Goal: Transaction & Acquisition: Purchase product/service

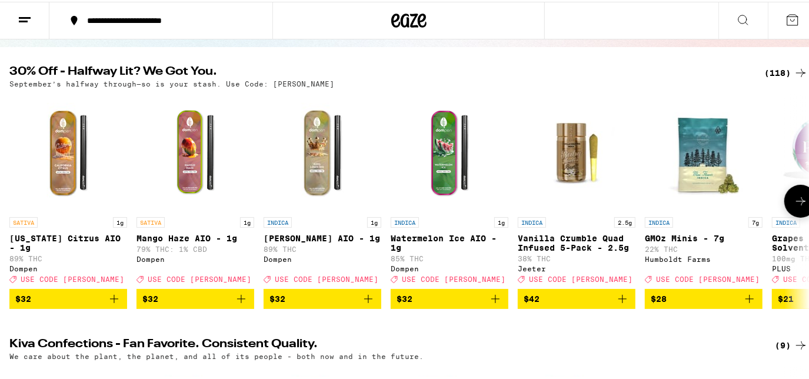
click at [792, 211] on button at bounding box center [800, 199] width 33 height 33
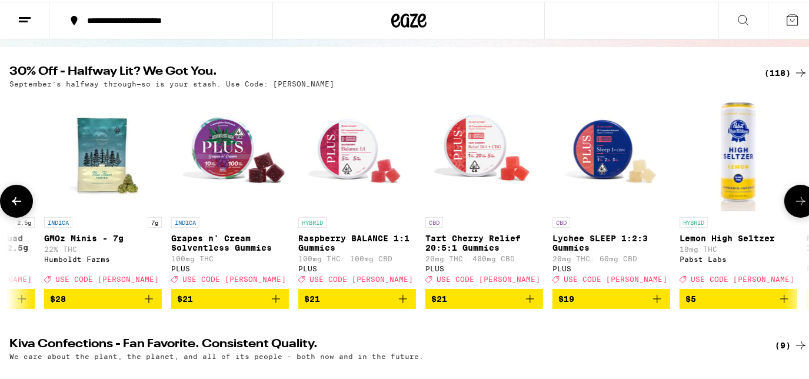
click at [792, 211] on button at bounding box center [800, 199] width 33 height 33
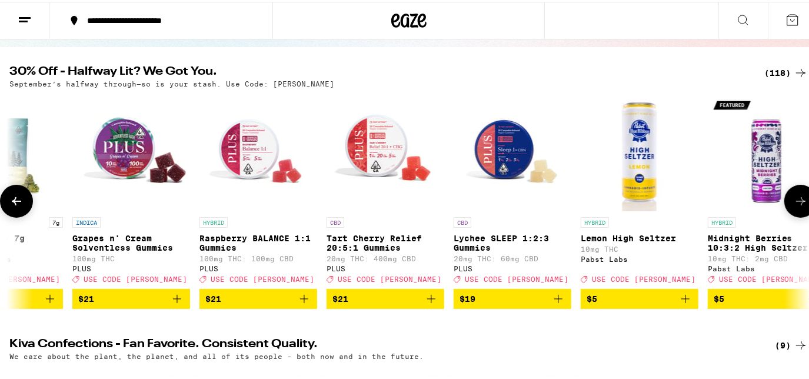
click at [792, 211] on button at bounding box center [800, 199] width 33 height 33
click at [792, 212] on button at bounding box center [800, 199] width 33 height 33
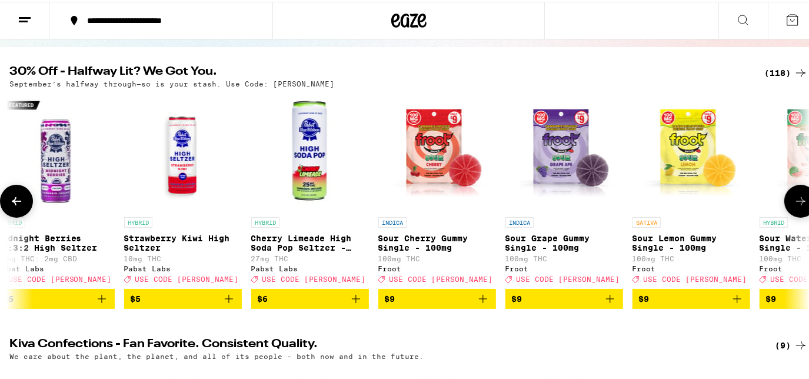
scroll to position [0, 1426]
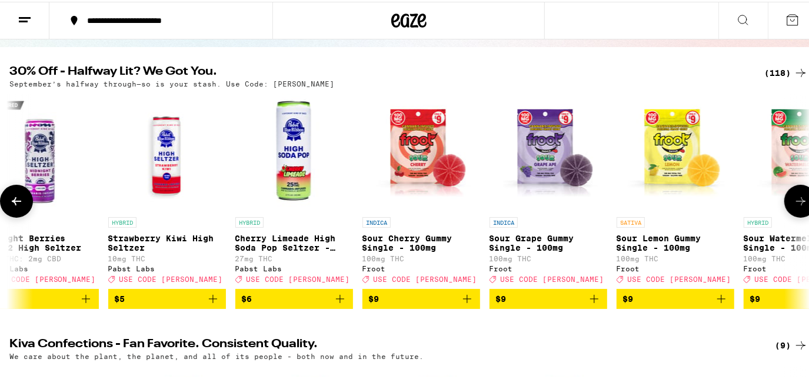
click at [792, 212] on button at bounding box center [800, 199] width 33 height 33
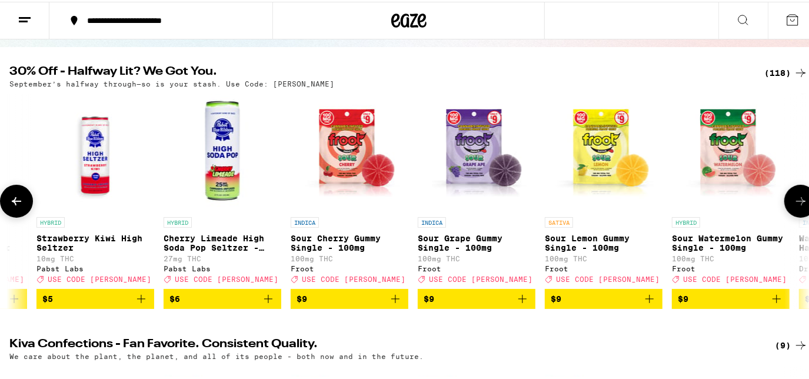
click at [792, 212] on button at bounding box center [800, 199] width 33 height 33
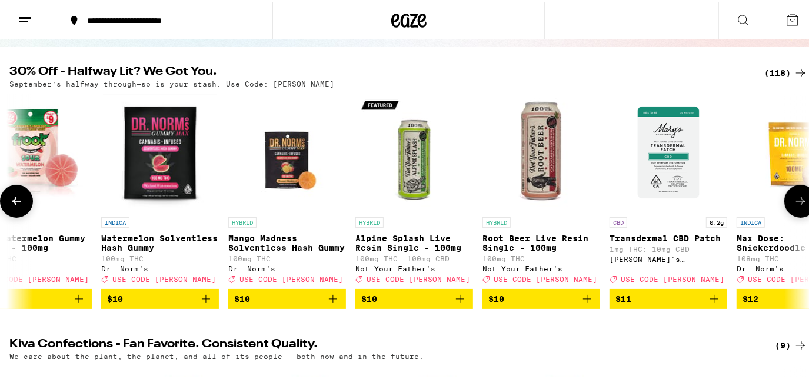
scroll to position [0, 0]
click at [792, 212] on button at bounding box center [800, 199] width 33 height 33
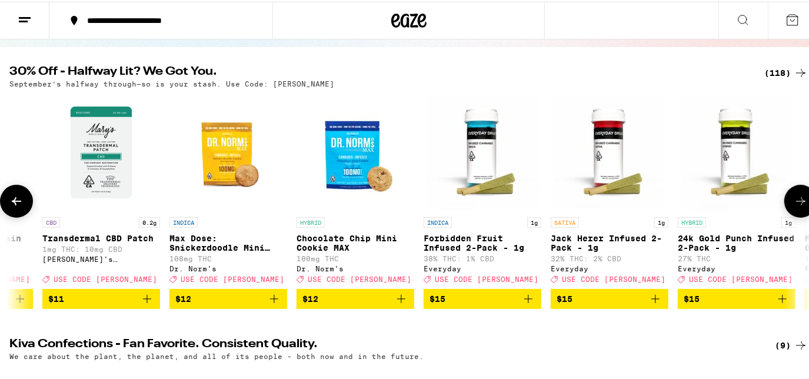
click at [792, 212] on button at bounding box center [800, 199] width 33 height 33
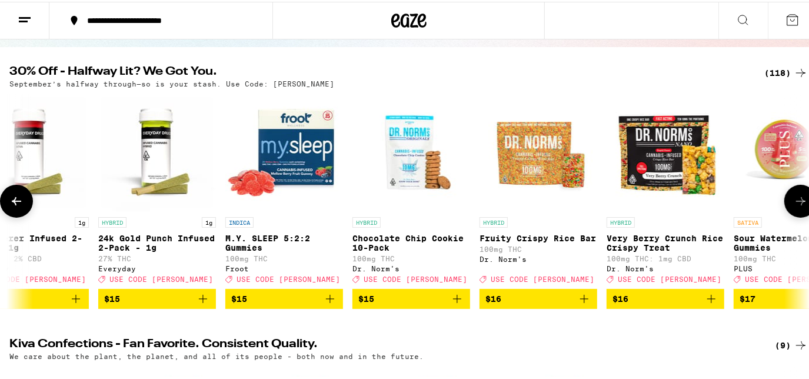
click at [792, 212] on button at bounding box center [800, 199] width 33 height 33
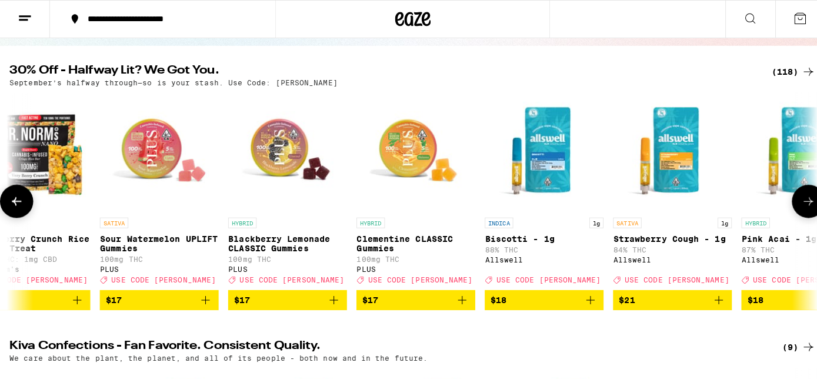
scroll to position [0, 4030]
